Goal: Task Accomplishment & Management: Manage account settings

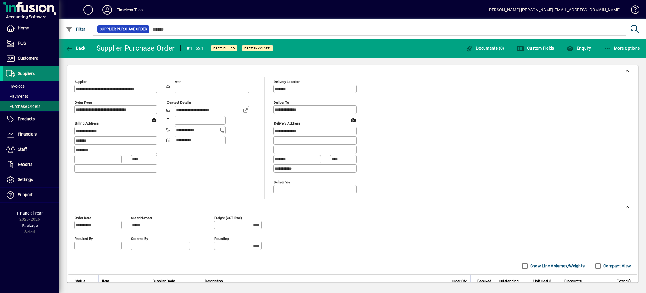
click at [32, 73] on span "Suppliers" at bounding box center [26, 73] width 17 height 5
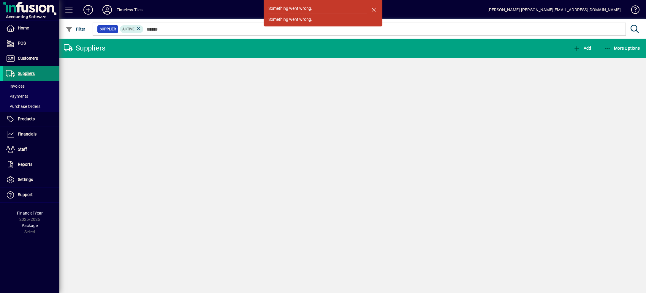
click at [31, 73] on span "Suppliers" at bounding box center [26, 73] width 17 height 5
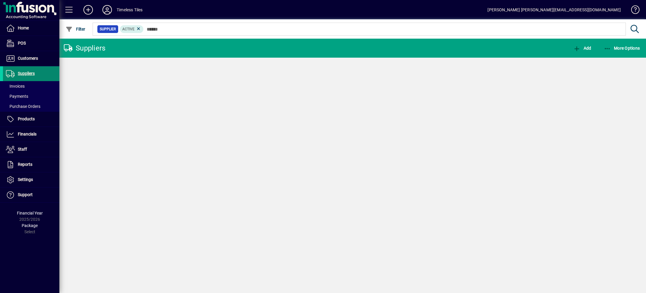
click at [31, 73] on span "Suppliers" at bounding box center [26, 73] width 17 height 5
click at [21, 87] on span "Invoices" at bounding box center [15, 86] width 19 height 5
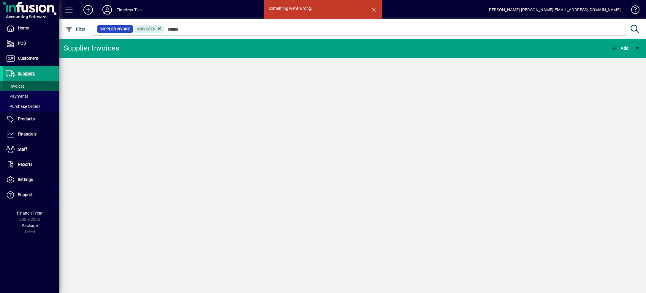
click at [21, 87] on span "Invoices" at bounding box center [15, 86] width 19 height 5
click at [374, 10] on span "button" at bounding box center [374, 9] width 14 height 14
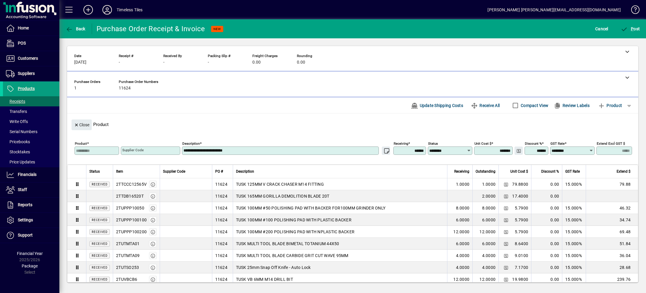
scroll to position [43, 0]
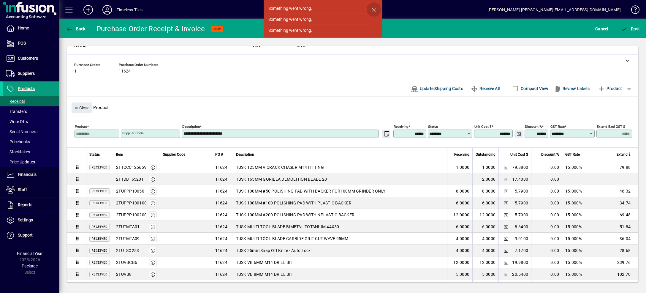
click at [373, 7] on span "button" at bounding box center [374, 9] width 14 height 14
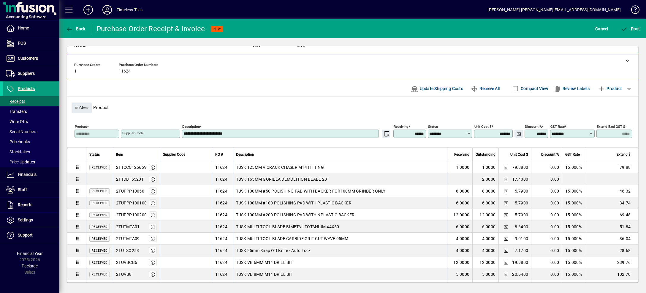
click at [292, 112] on div "**********" at bounding box center [352, 130] width 571 height 36
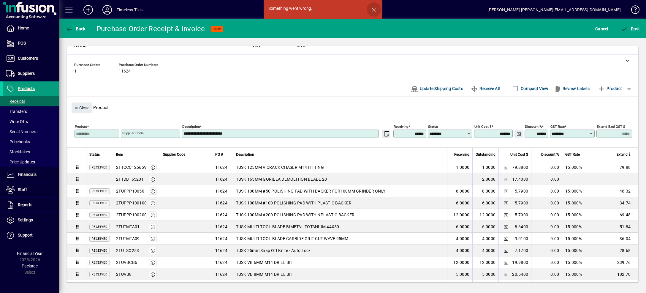
click at [372, 10] on span "button" at bounding box center [374, 9] width 14 height 14
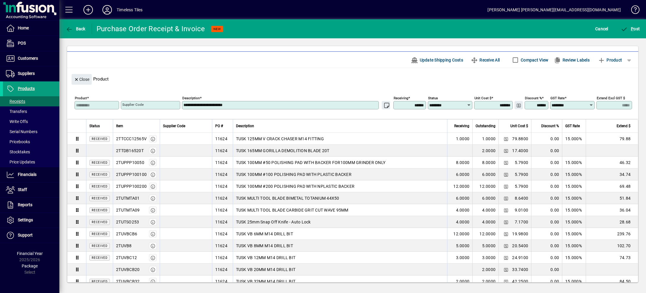
scroll to position [74, 0]
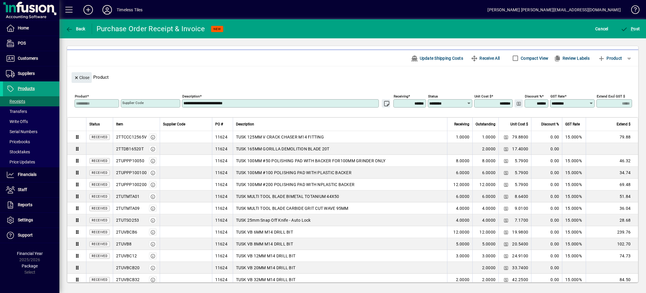
click at [276, 66] on div "Close Product" at bounding box center [352, 75] width 571 height 18
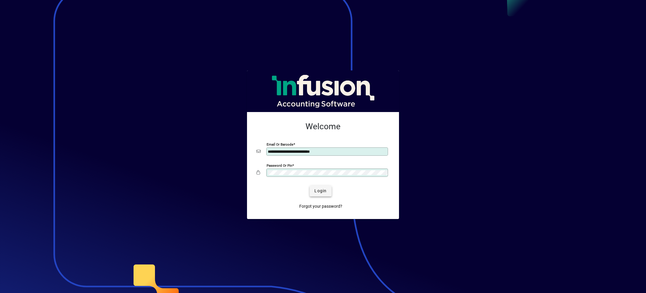
type input "**********"
click at [324, 190] on span "Login" at bounding box center [320, 191] width 12 height 6
